Goal: Communication & Community: Answer question/provide support

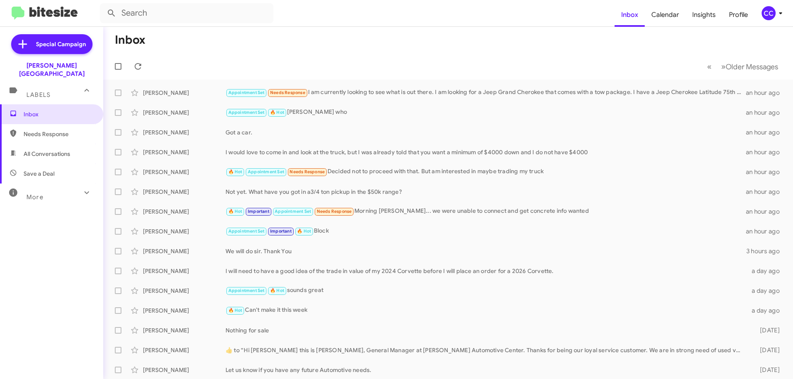
click at [33, 130] on span "Needs Response" at bounding box center [59, 134] width 70 height 8
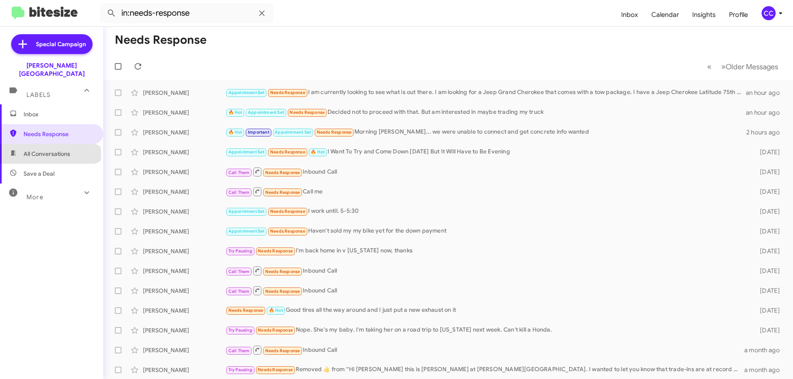
click at [50, 150] on span "All Conversations" at bounding box center [47, 154] width 47 height 8
type input "in:all-conversations"
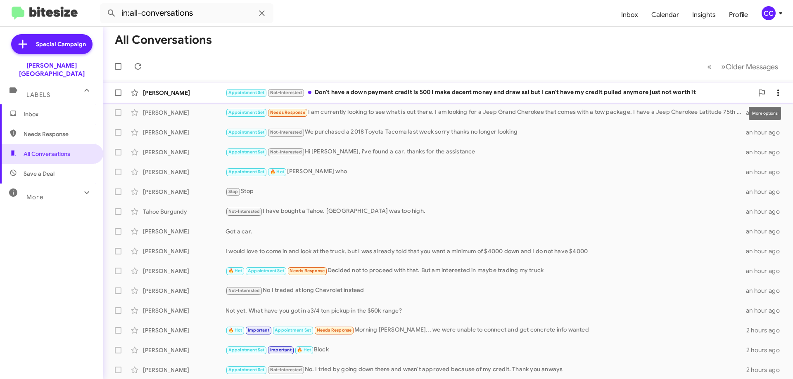
click at [771, 88] on button at bounding box center [778, 93] width 17 height 17
click at [723, 112] on span "Mark as read" at bounding box center [705, 114] width 35 height 20
click at [36, 110] on span "Inbox" at bounding box center [59, 114] width 70 height 8
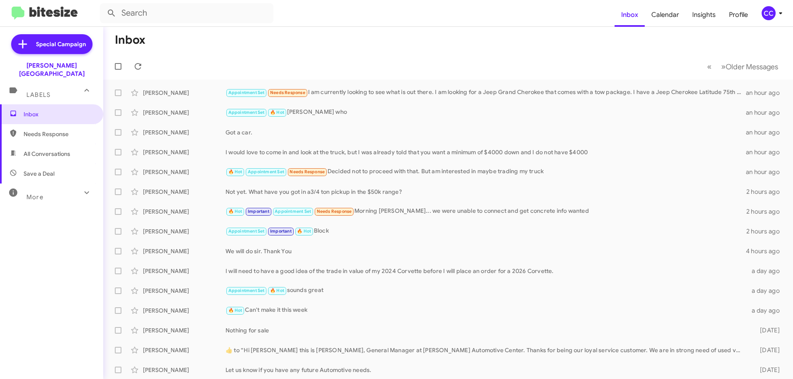
click at [43, 130] on span "Needs Response" at bounding box center [59, 134] width 70 height 8
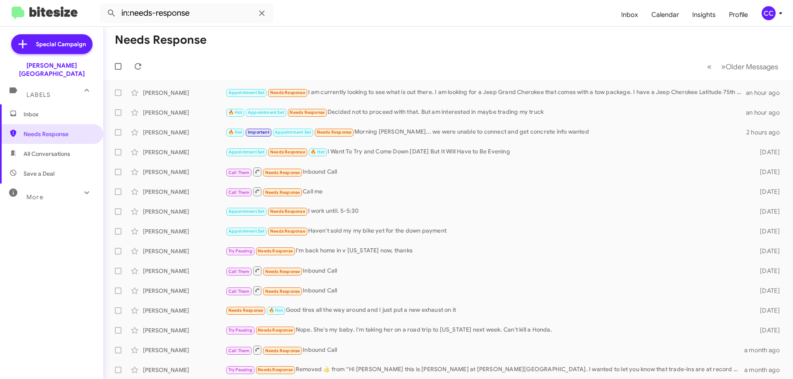
click at [47, 150] on span "All Conversations" at bounding box center [47, 154] width 47 height 8
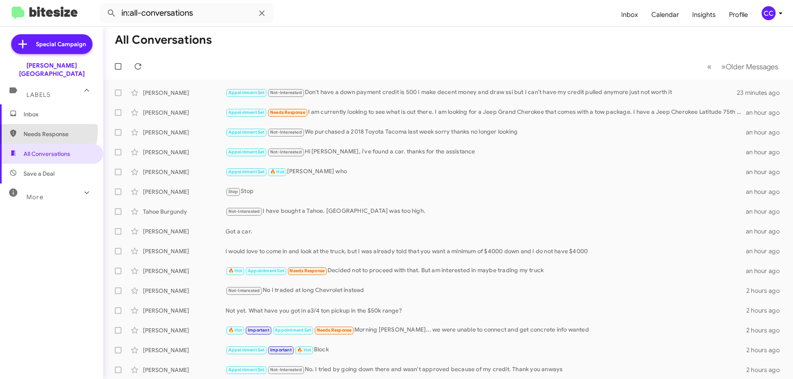
click at [34, 130] on span "Needs Response" at bounding box center [59, 134] width 70 height 8
type input "in:needs-response"
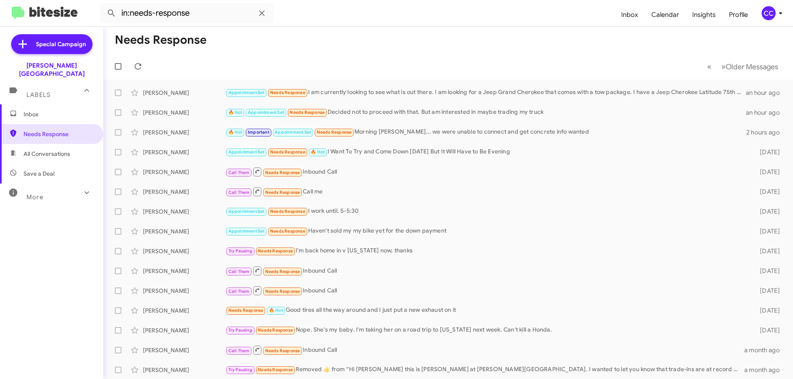
click at [30, 110] on span "Inbox" at bounding box center [59, 114] width 70 height 8
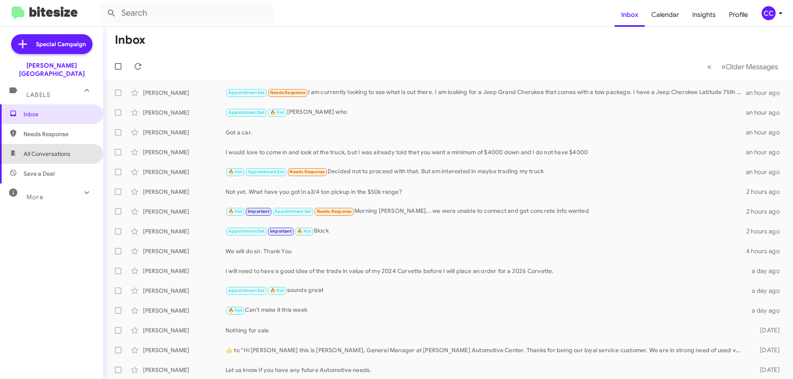
click at [51, 150] on span "All Conversations" at bounding box center [47, 154] width 47 height 8
type input "in:all-conversations"
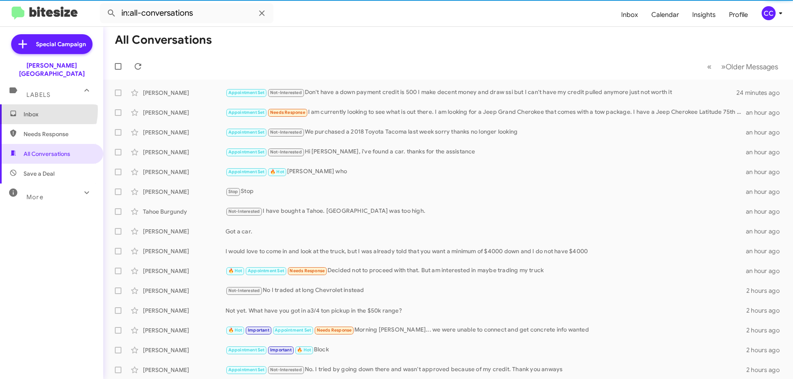
click at [28, 104] on span "Inbox" at bounding box center [51, 114] width 103 height 20
